Goal: Contribute content

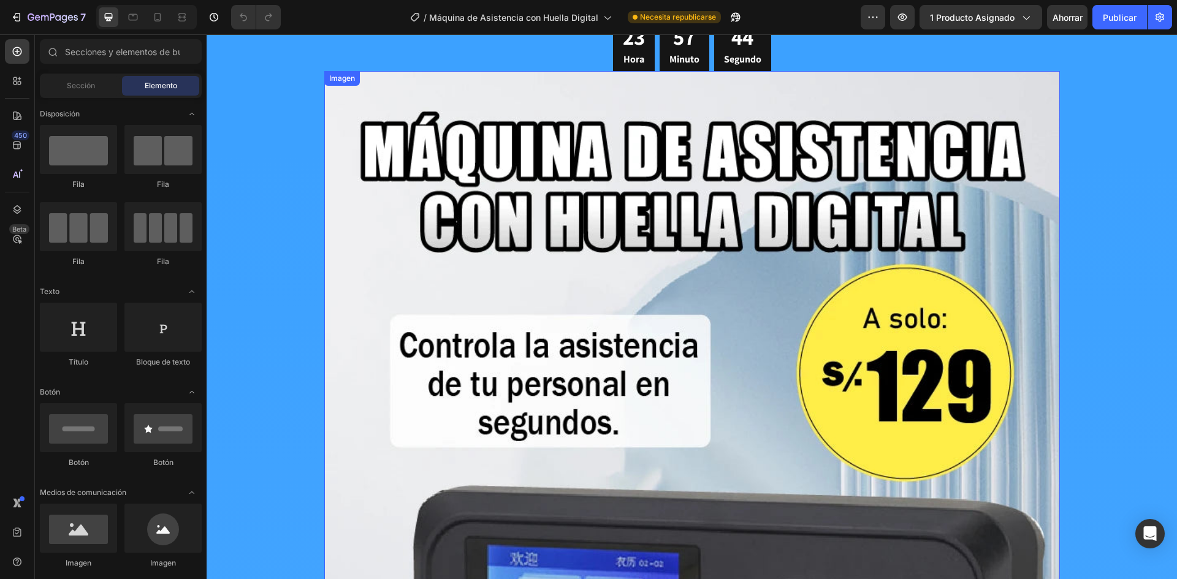
scroll to position [19, 0]
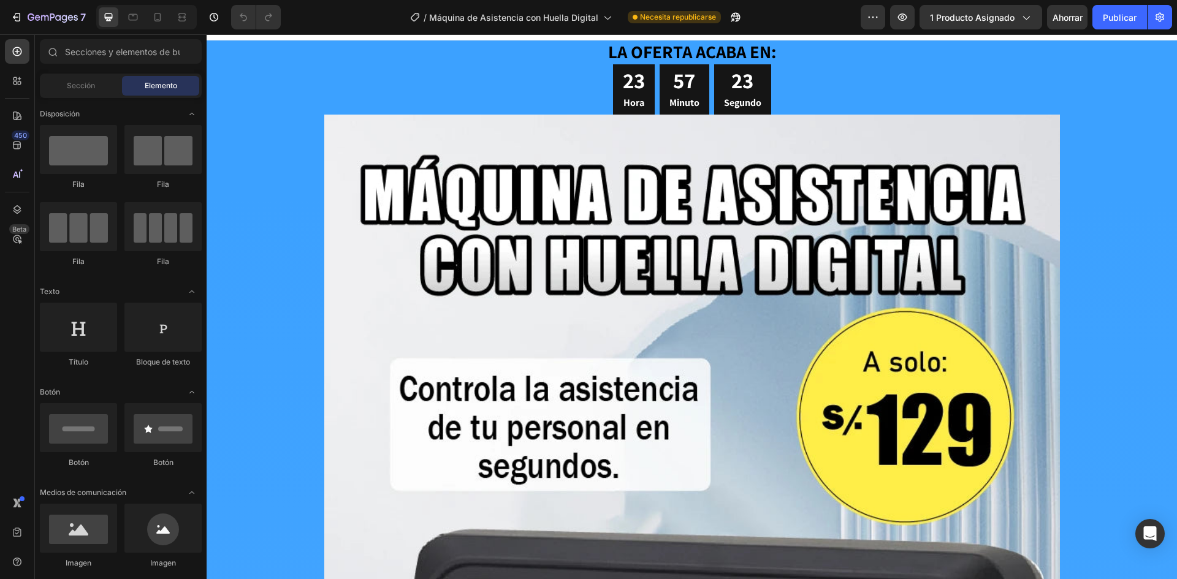
click at [158, 28] on div at bounding box center [146, 17] width 100 height 25
click at [154, 19] on icon at bounding box center [157, 17] width 12 height 12
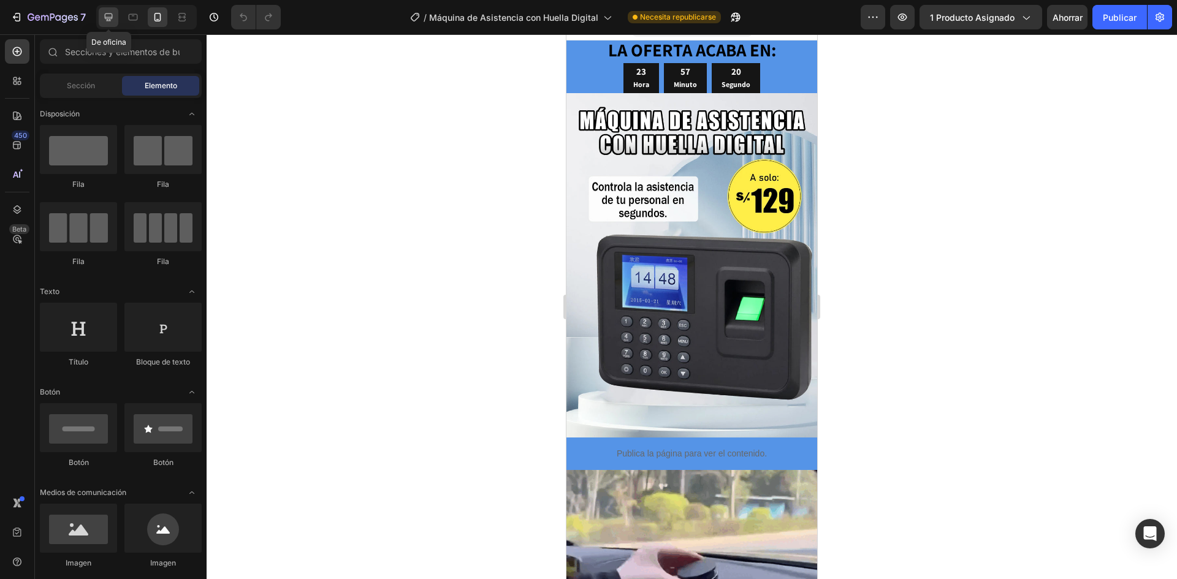
drag, startPoint x: 107, startPoint y: 21, endPoint x: 234, endPoint y: 187, distance: 208.5
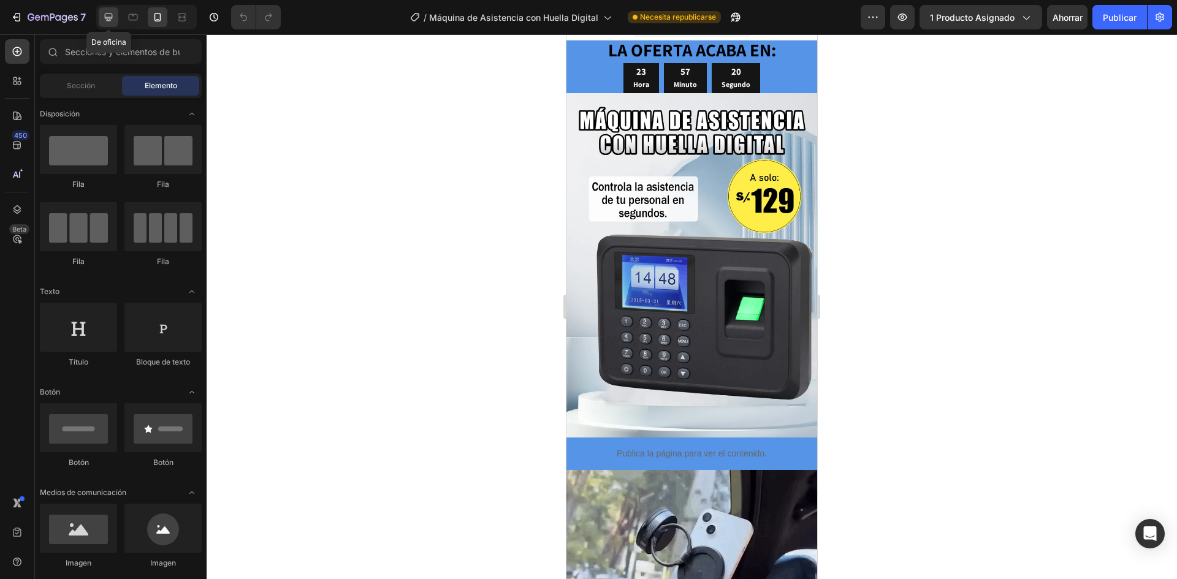
click at [107, 21] on icon at bounding box center [108, 17] width 12 height 12
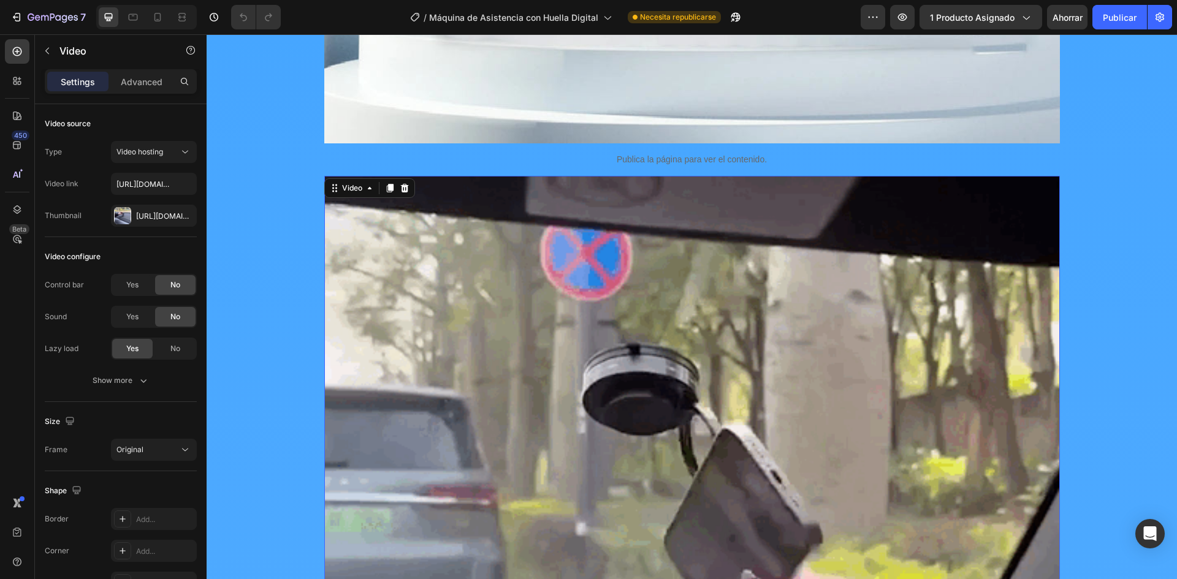
click at [399, 333] on video at bounding box center [691, 577] width 735 height 803
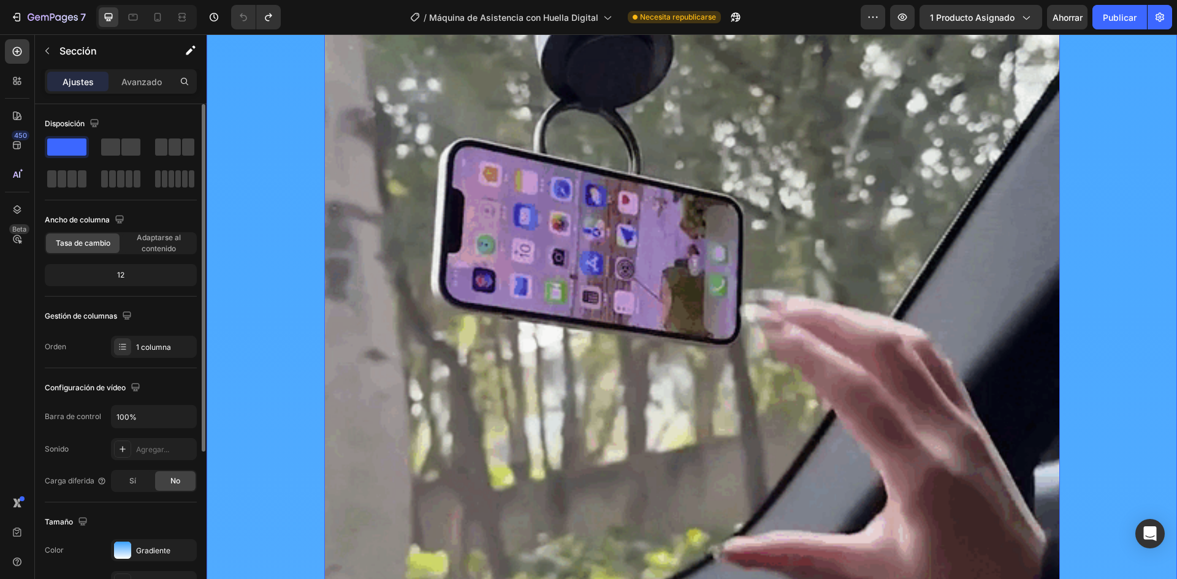
click at [381, 281] on video at bounding box center [691, 332] width 735 height 803
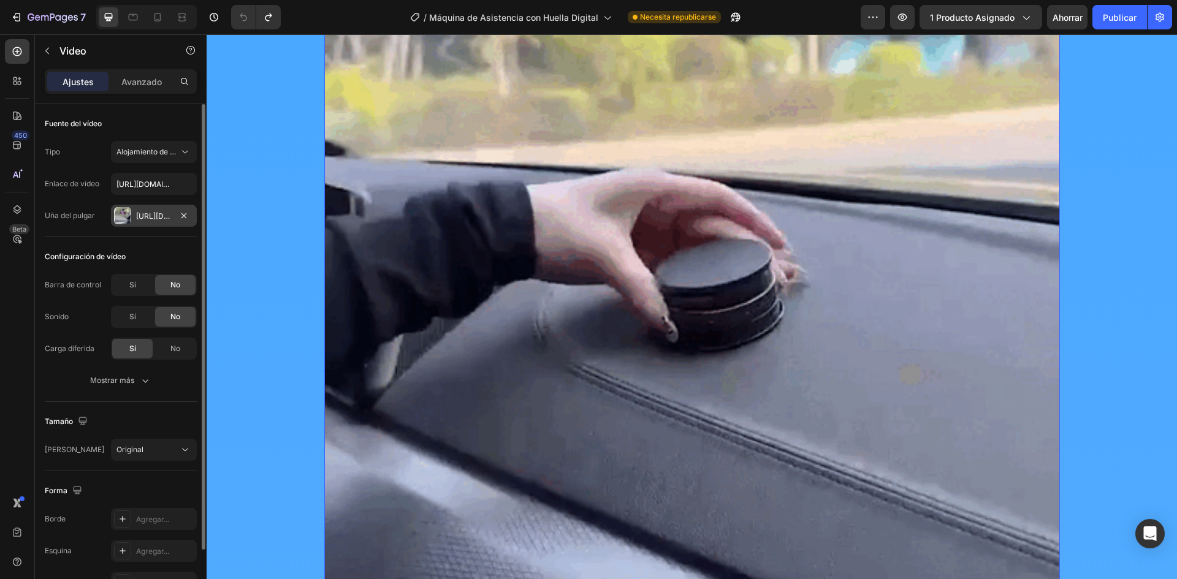
click at [175, 221] on div "[URL][DOMAIN_NAME][PHONE_NUMBER]" at bounding box center [154, 216] width 86 height 22
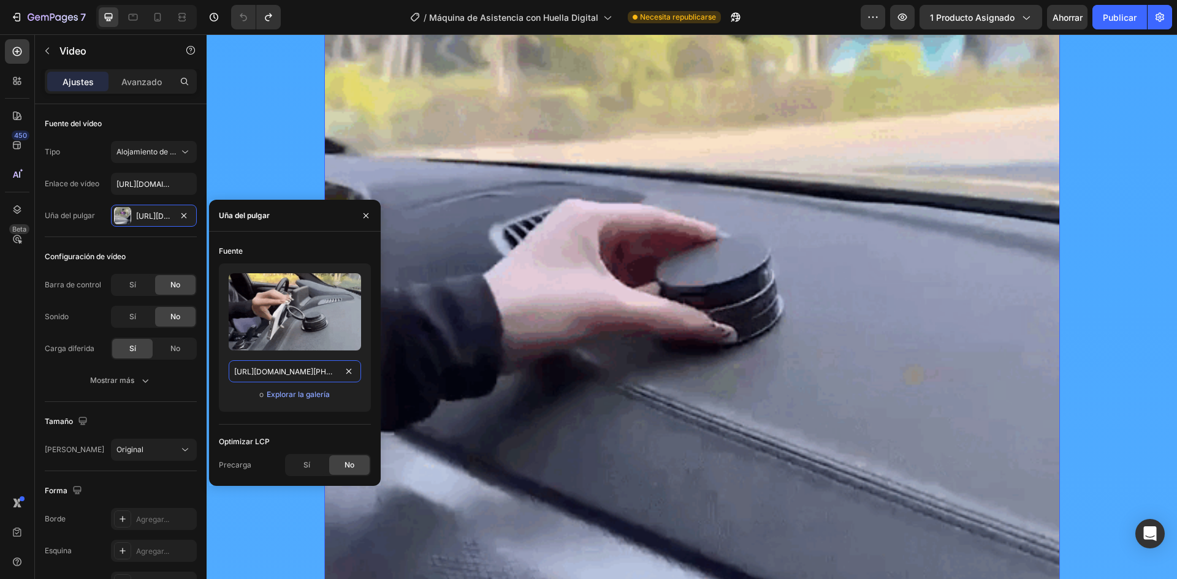
click at [289, 371] on input "[URL][DOMAIN_NAME][PHONE_NUMBER]" at bounding box center [295, 371] width 132 height 22
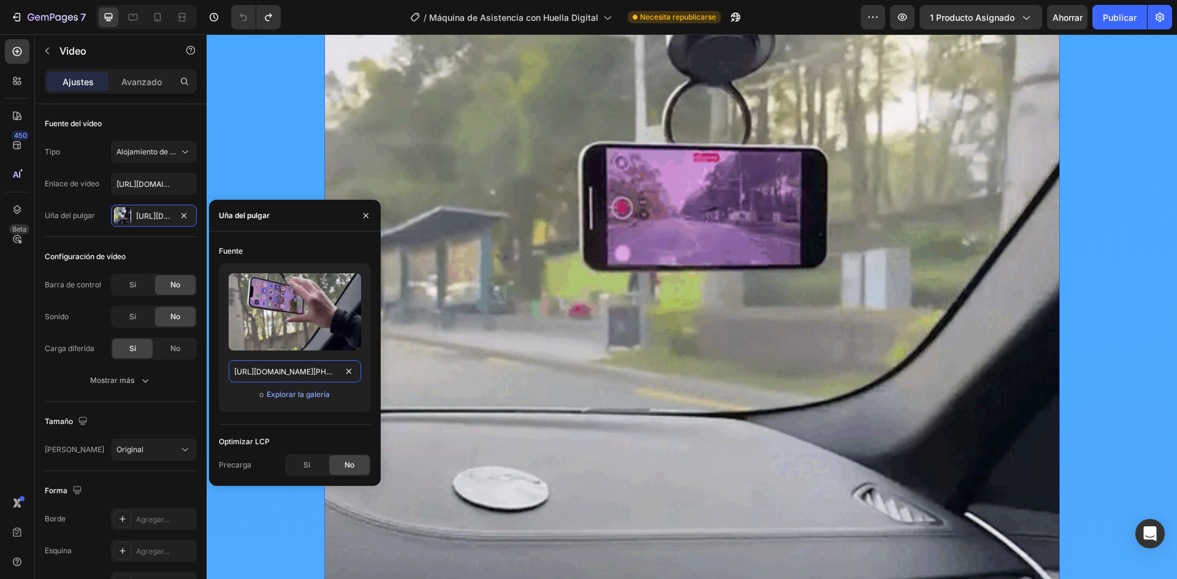
click at [289, 371] on input "[URL][DOMAIN_NAME][PHONE_NUMBER]" at bounding box center [295, 371] width 132 height 22
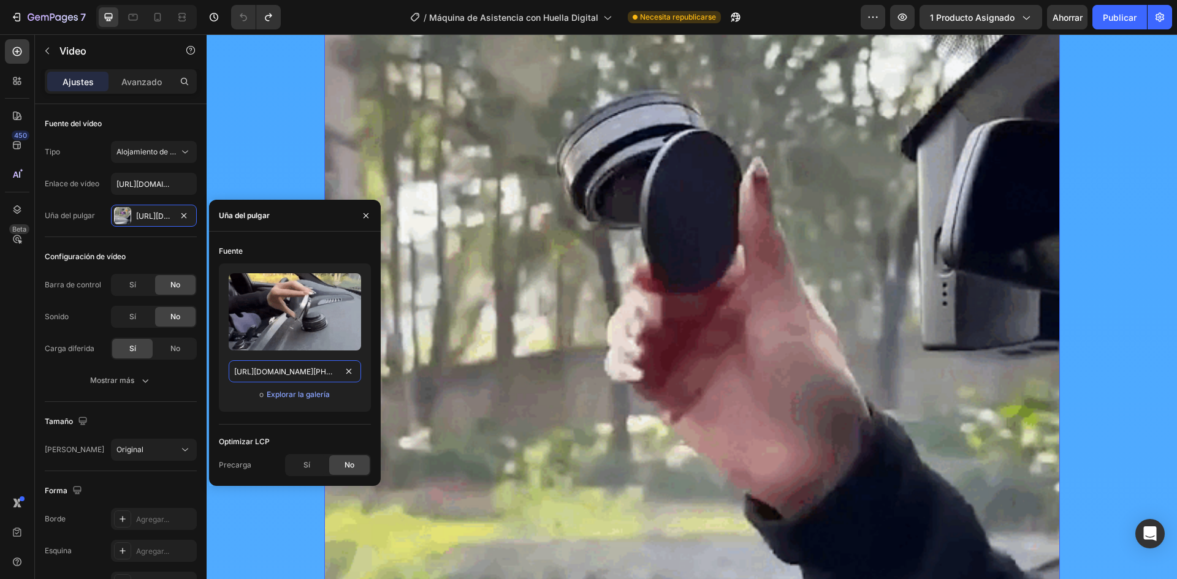
paste input "giphy_d637d314-ab47-4d60-9a55-05e6cf3c6f97.gif?v=1756242426"
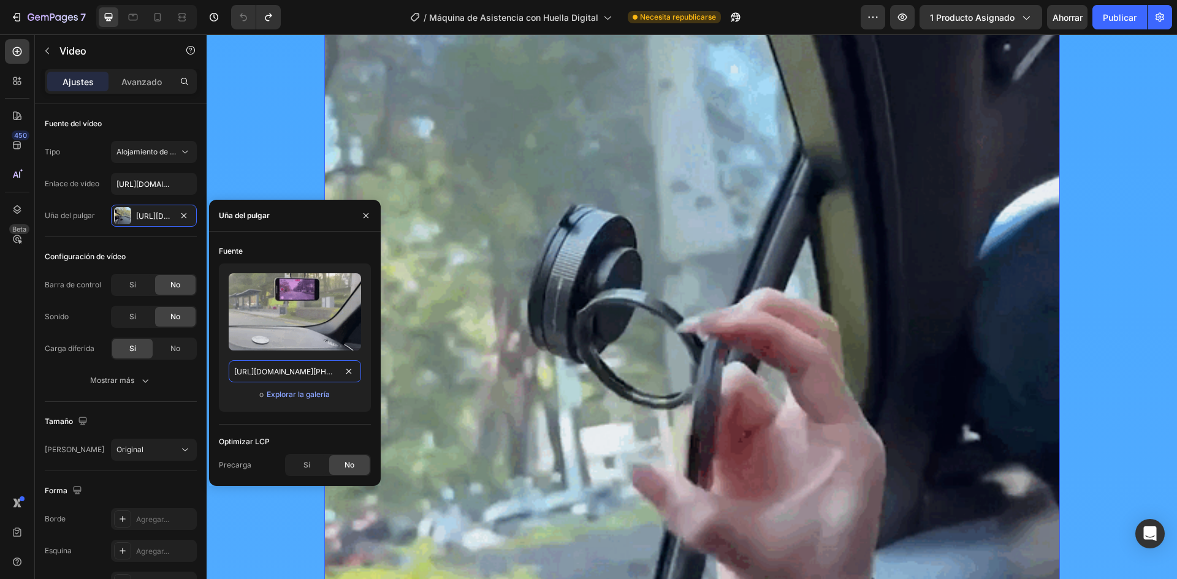
type input "[URL][DOMAIN_NAME]"
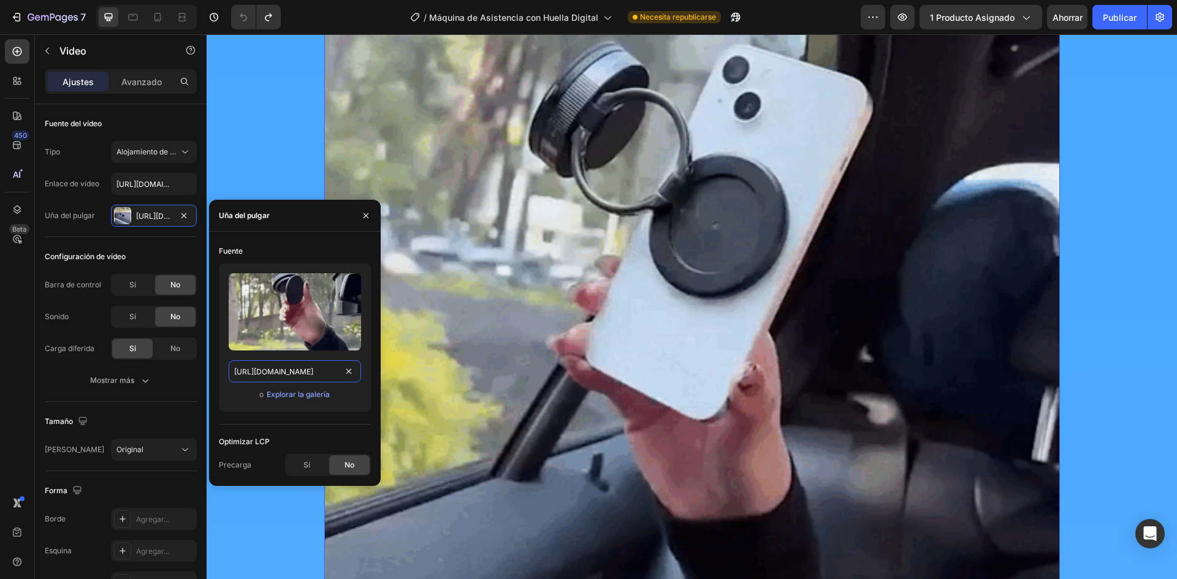
scroll to position [0, 329]
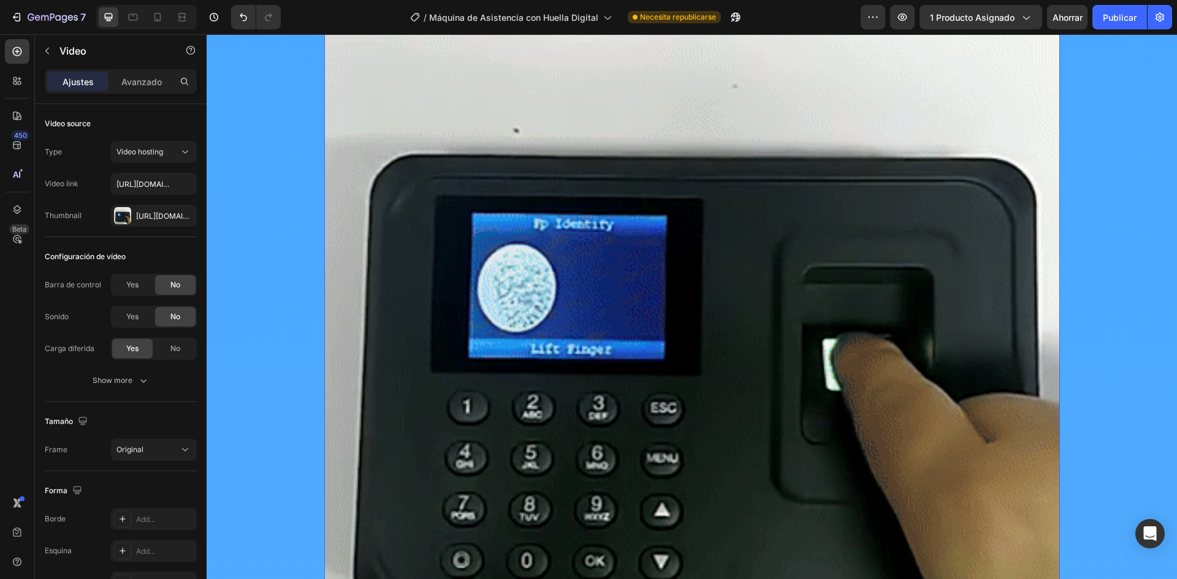
click at [567, 331] on video at bounding box center [691, 332] width 735 height 802
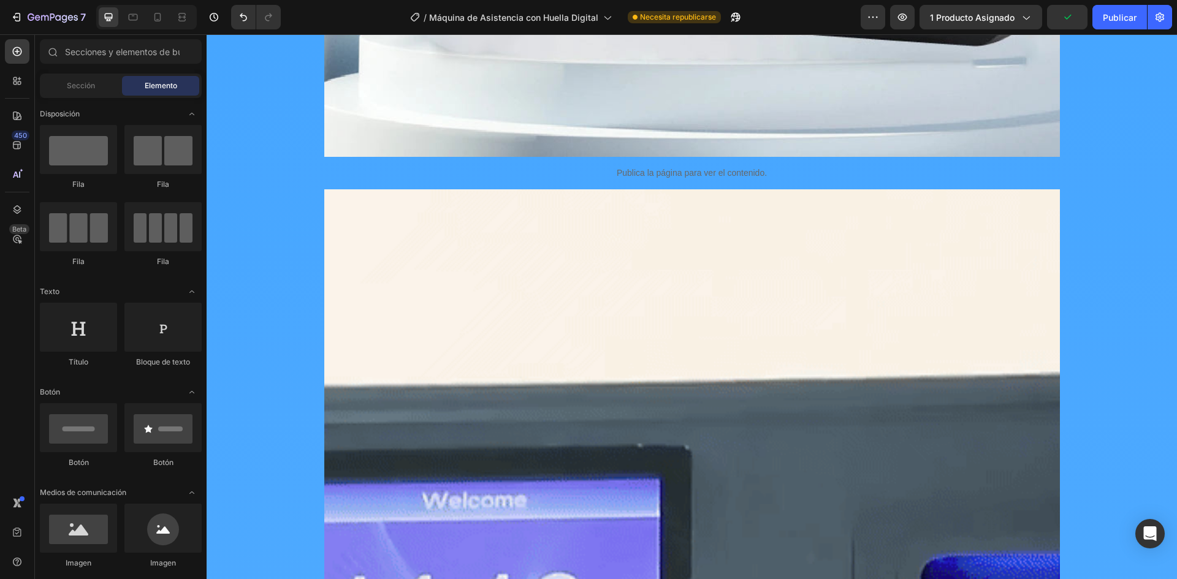
scroll to position [0, 0]
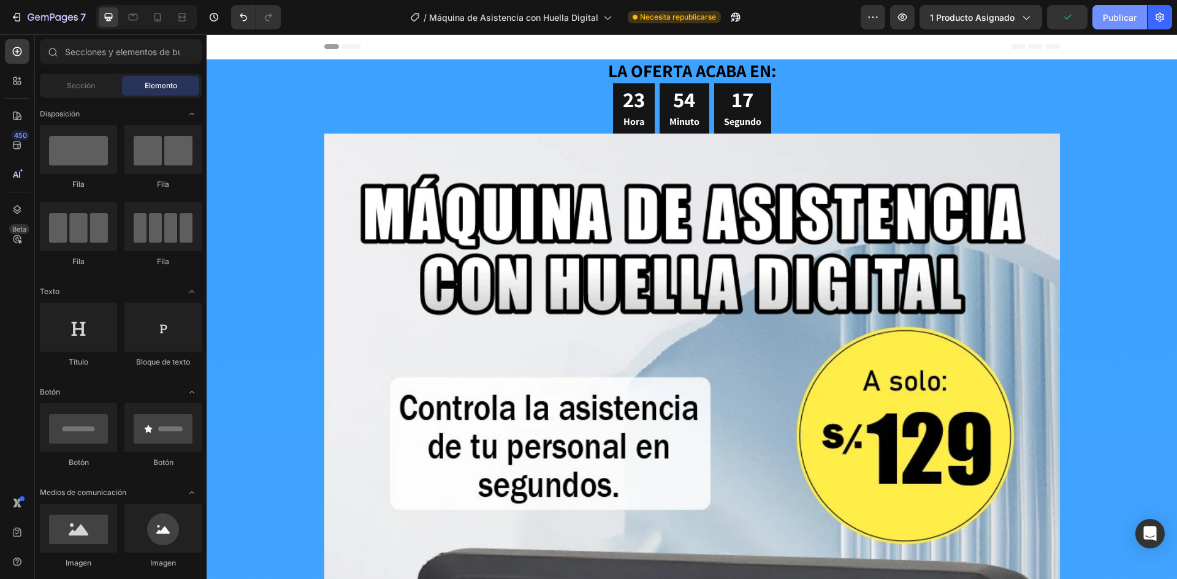
click at [1113, 25] on button "Publicar" at bounding box center [1119, 17] width 55 height 25
